Goal: Find specific page/section: Find specific page/section

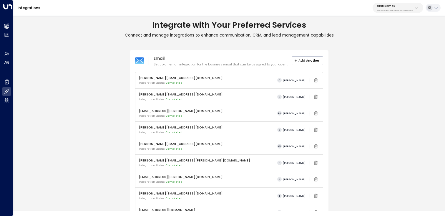
scroll to position [234, 0]
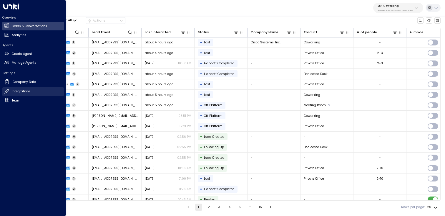
click at [20, 92] on h2 "Integrations" at bounding box center [21, 91] width 19 height 5
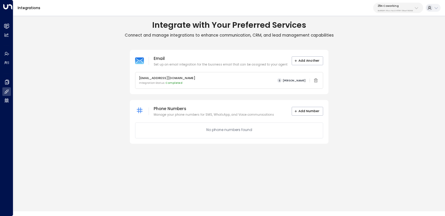
click at [417, 10] on button "25N Coworking 3b9800f4-81ca-4ec0-8758-72fbe4763f36" at bounding box center [398, 8] width 50 height 10
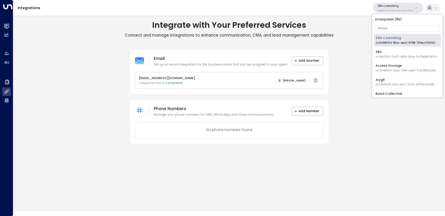
click at [388, 69] on span "ID: 17248963-7bae-4f68-a6e0-04e589c1c15e" at bounding box center [406, 71] width 60 height 4
